Goal: Task Accomplishment & Management: Use online tool/utility

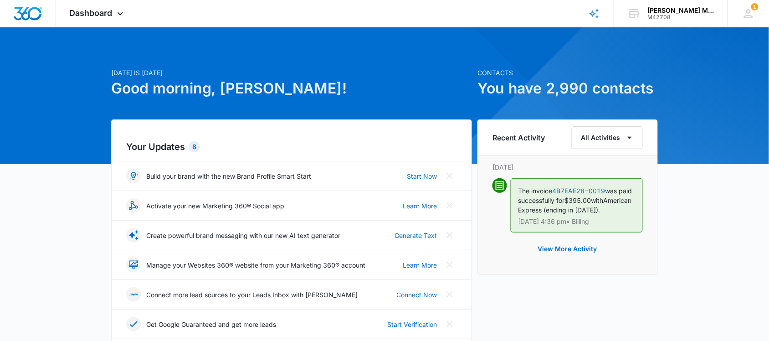
click at [105, 12] on span "Dashboard" at bounding box center [91, 13] width 43 height 10
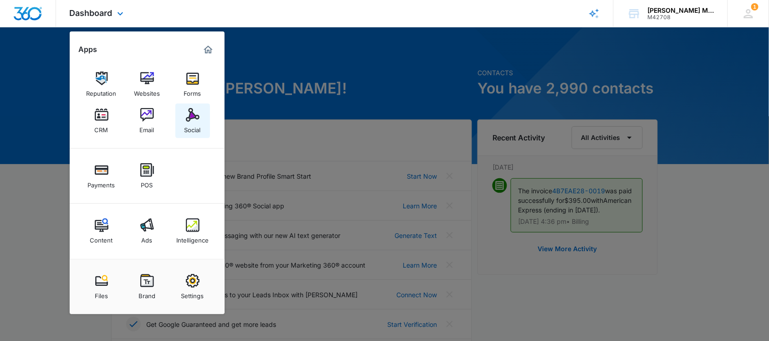
click at [195, 117] on img at bounding box center [193, 115] width 14 height 14
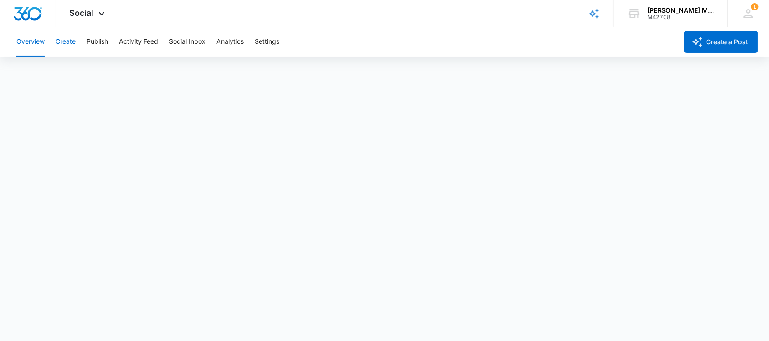
click at [67, 40] on button "Create" at bounding box center [66, 41] width 20 height 29
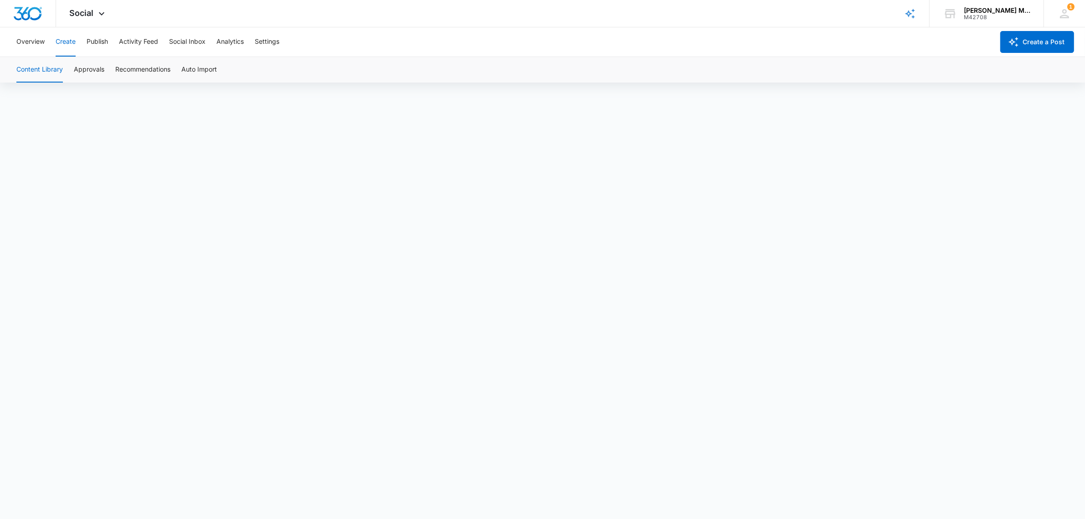
click at [64, 42] on button "Create" at bounding box center [66, 41] width 20 height 29
click at [66, 39] on button "Create" at bounding box center [66, 41] width 20 height 29
click at [68, 42] on button "Create" at bounding box center [66, 41] width 20 height 29
click at [314, 63] on div "Content Library Approvals Recommendations Auto Import" at bounding box center [542, 70] width 1063 height 26
click at [30, 42] on button "Overview" at bounding box center [30, 41] width 28 height 29
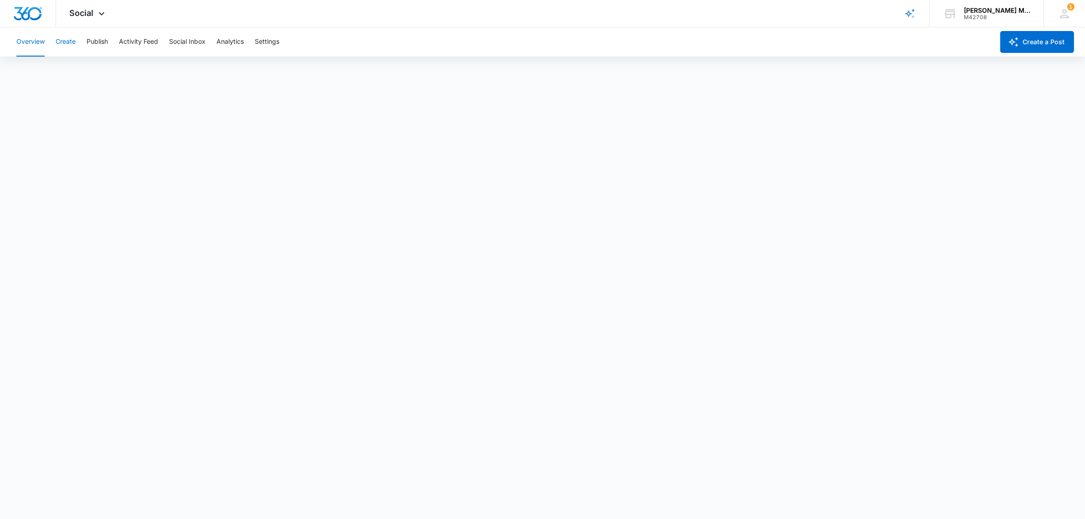
click at [66, 39] on button "Create" at bounding box center [66, 41] width 20 height 29
click at [97, 38] on button "Publish" at bounding box center [97, 41] width 21 height 29
